Goal: Navigation & Orientation: Find specific page/section

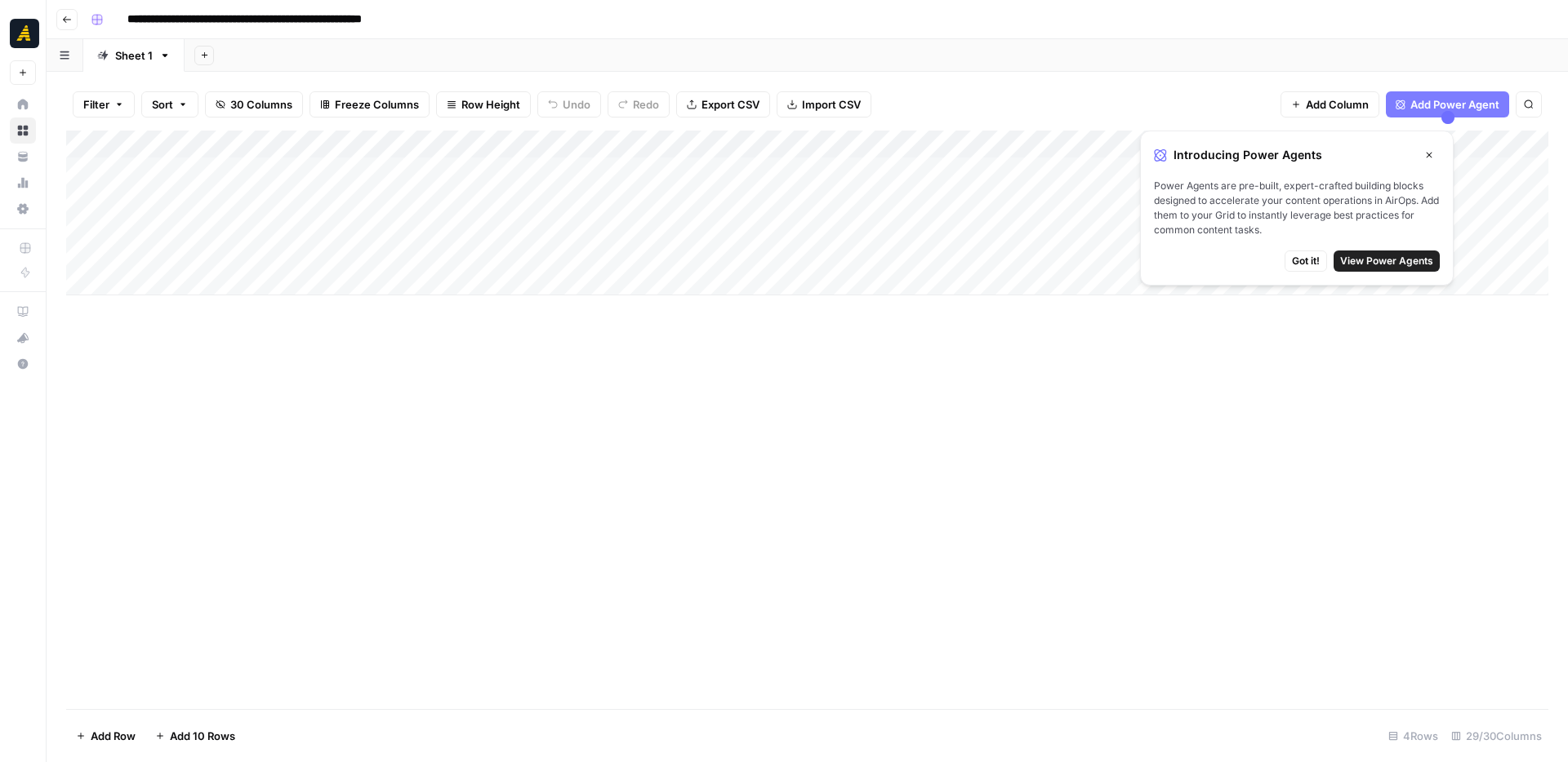
click at [65, 21] on icon "button" at bounding box center [67, 19] width 8 height 6
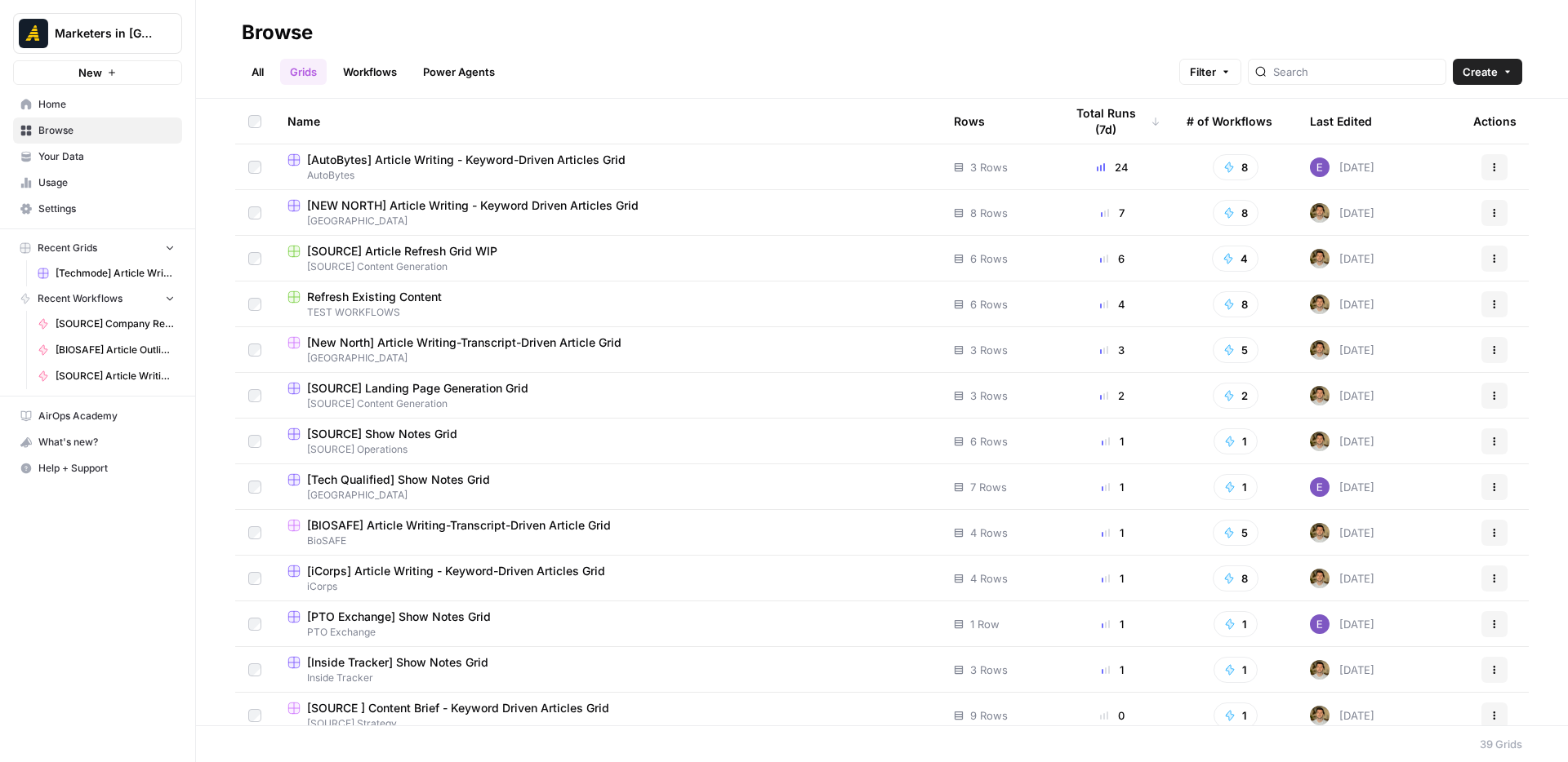
click at [260, 74] on link "All" at bounding box center [257, 71] width 32 height 27
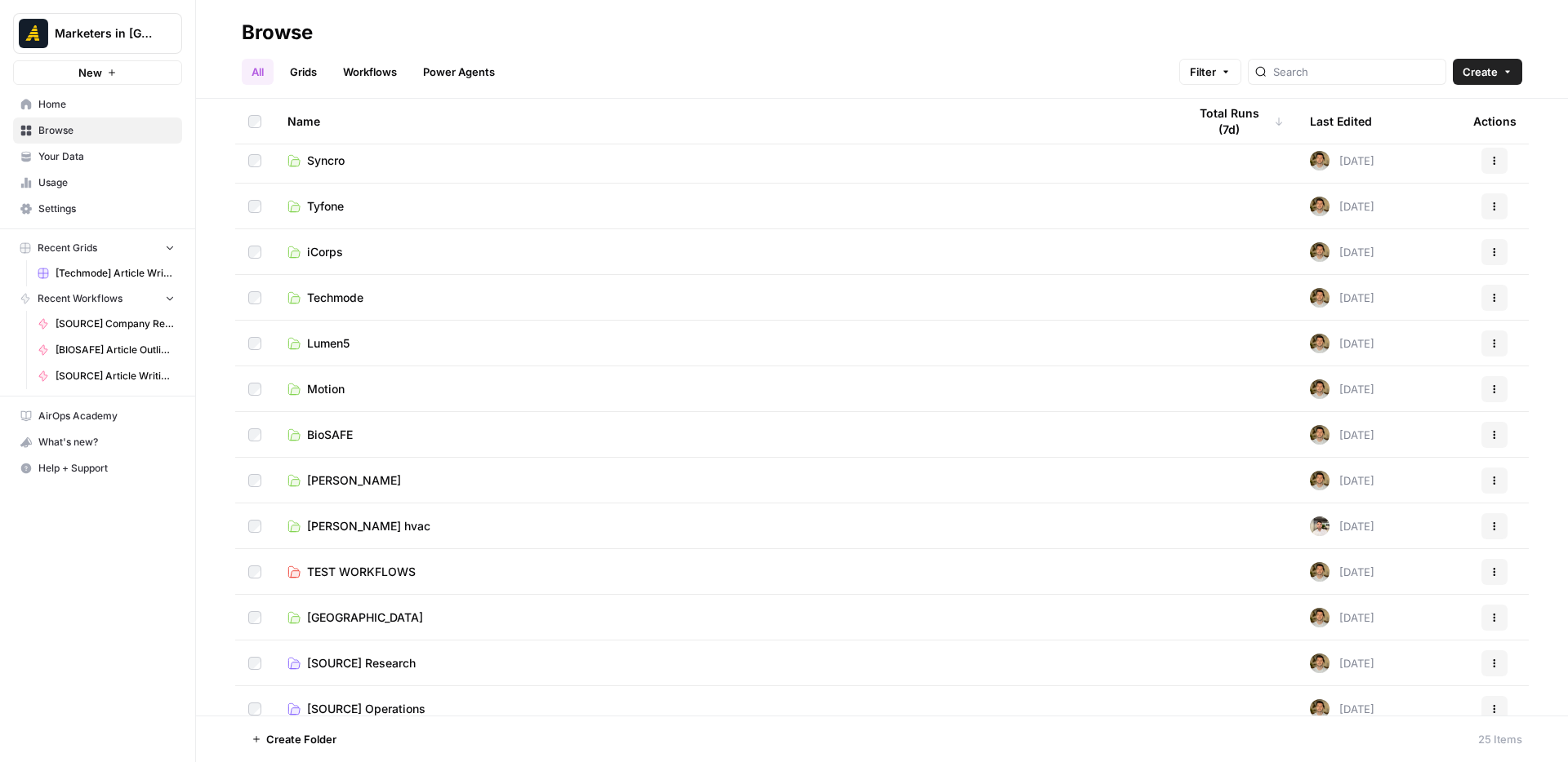
scroll to position [571, 0]
